Goal: Task Accomplishment & Management: Manage account settings

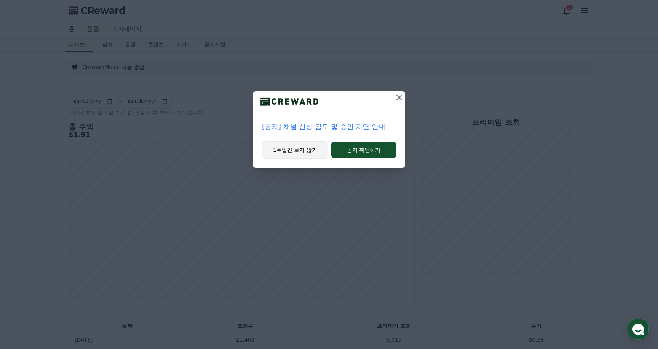
click at [295, 149] on button "1주일간 보지 않기" at bounding box center [295, 150] width 66 height 18
click at [295, 148] on button "1주일간 보지 않기" at bounding box center [295, 150] width 66 height 18
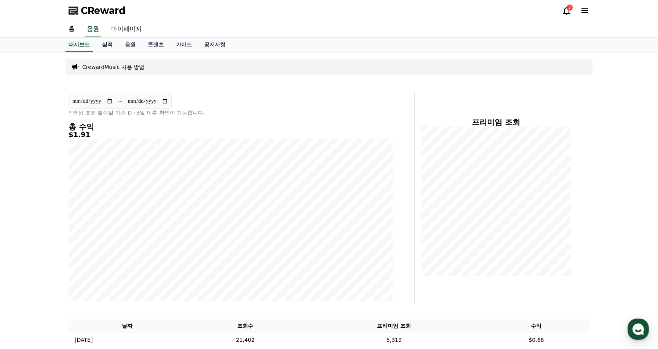
click at [105, 45] on link "실적" at bounding box center [107, 45] width 23 height 14
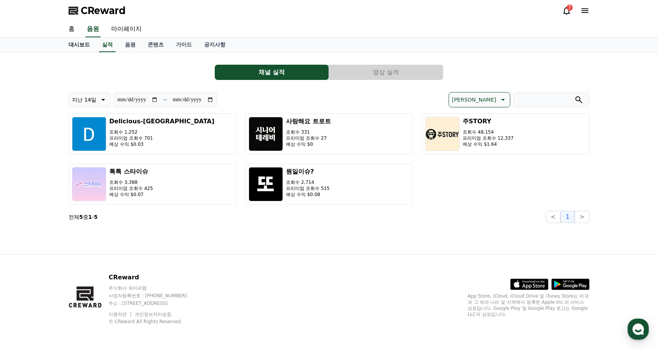
click at [74, 48] on link "대시보드" at bounding box center [79, 45] width 34 height 14
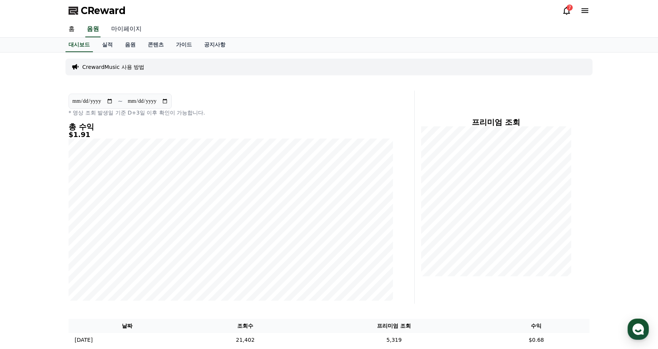
click at [132, 29] on link "마이페이지" at bounding box center [126, 29] width 43 height 16
select select "**********"
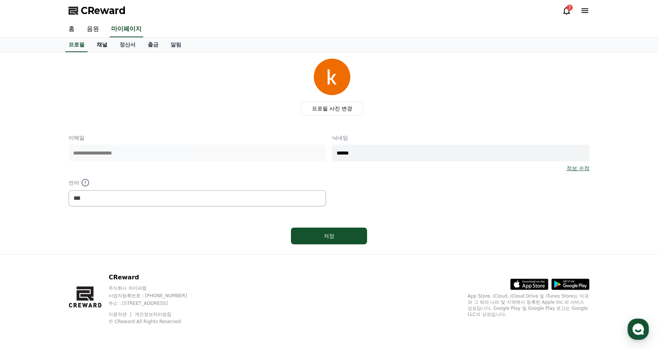
click at [107, 45] on link "채널" at bounding box center [102, 45] width 23 height 14
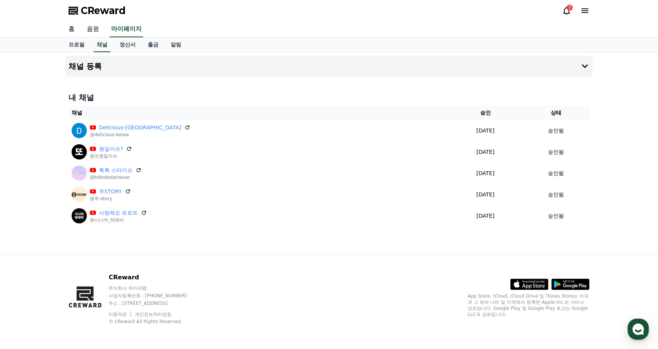
drag, startPoint x: 104, startPoint y: 244, endPoint x: 49, endPoint y: 169, distance: 92.8
click at [49, 141] on div "채널 등록 내 채널 채널 승인 상태 Delicious-[GEOGRAPHIC_DATA] @delicious-korea [DATE] 09-22 승…" at bounding box center [329, 154] width 658 height 202
click at [49, 172] on div "채널 등록 내 채널 채널 승인 상태 Delicious-[GEOGRAPHIC_DATA] @delicious-korea [DATE] 09-22 승…" at bounding box center [329, 154] width 658 height 202
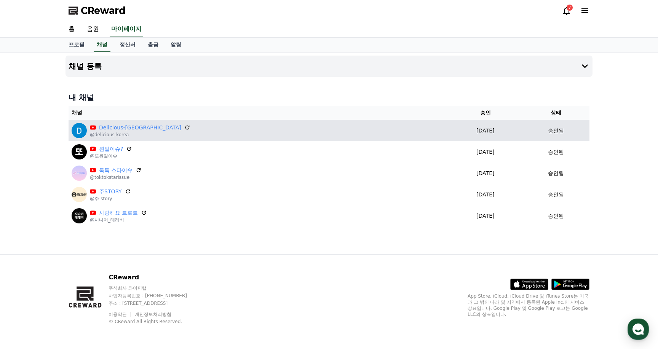
drag, startPoint x: 445, startPoint y: 128, endPoint x: 408, endPoint y: 132, distance: 37.5
click at [452, 128] on p "[DATE]" at bounding box center [485, 131] width 67 height 8
click at [184, 127] on icon at bounding box center [187, 127] width 7 height 7
